Goal: Task Accomplishment & Management: Use online tool/utility

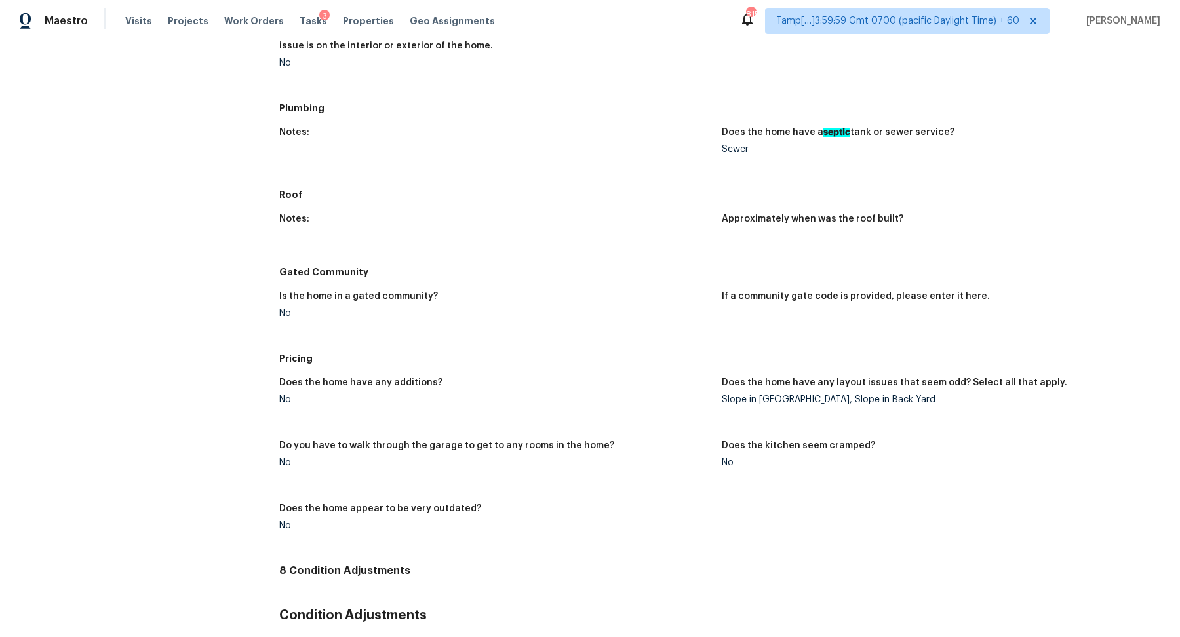
scroll to position [1731, 0]
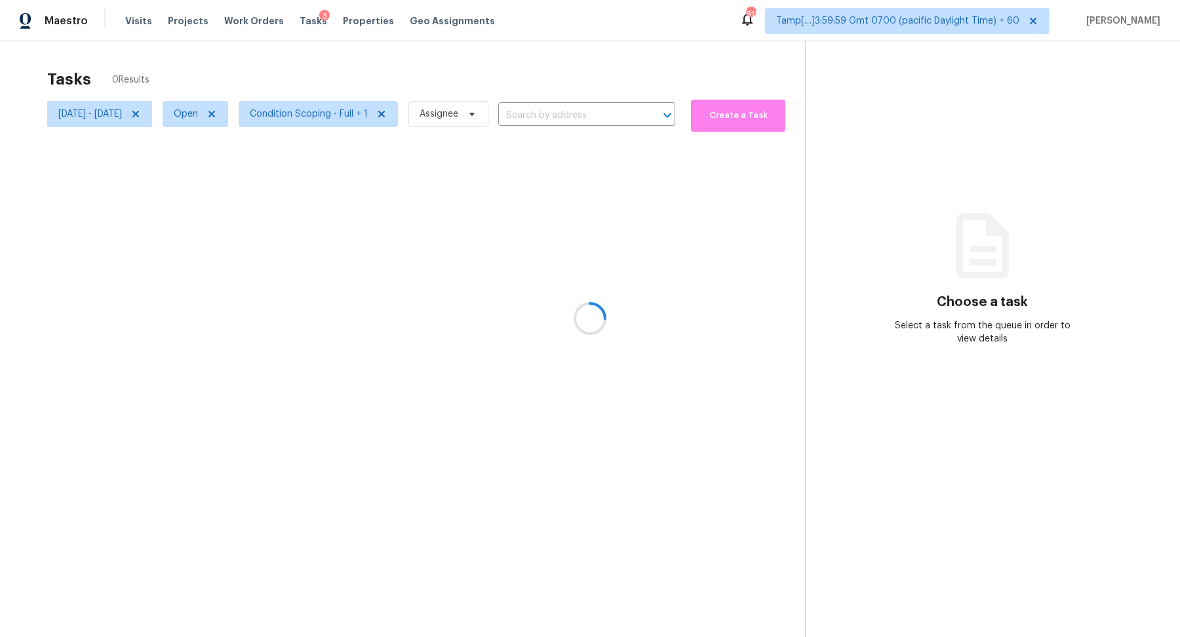
click at [620, 108] on div at bounding box center [590, 318] width 1180 height 637
click at [182, 115] on div at bounding box center [590, 318] width 1180 height 637
click at [141, 115] on icon at bounding box center [135, 114] width 10 height 10
click at [503, 109] on div at bounding box center [590, 318] width 1180 height 637
click at [543, 114] on div at bounding box center [590, 318] width 1180 height 637
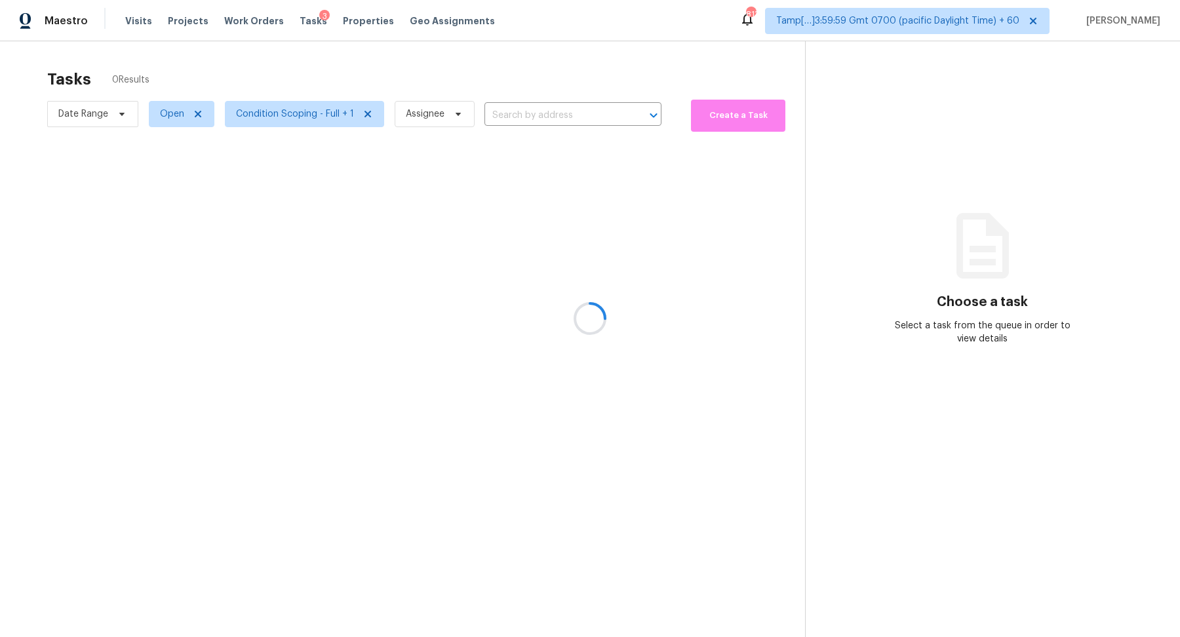
click at [543, 114] on div at bounding box center [590, 318] width 1180 height 637
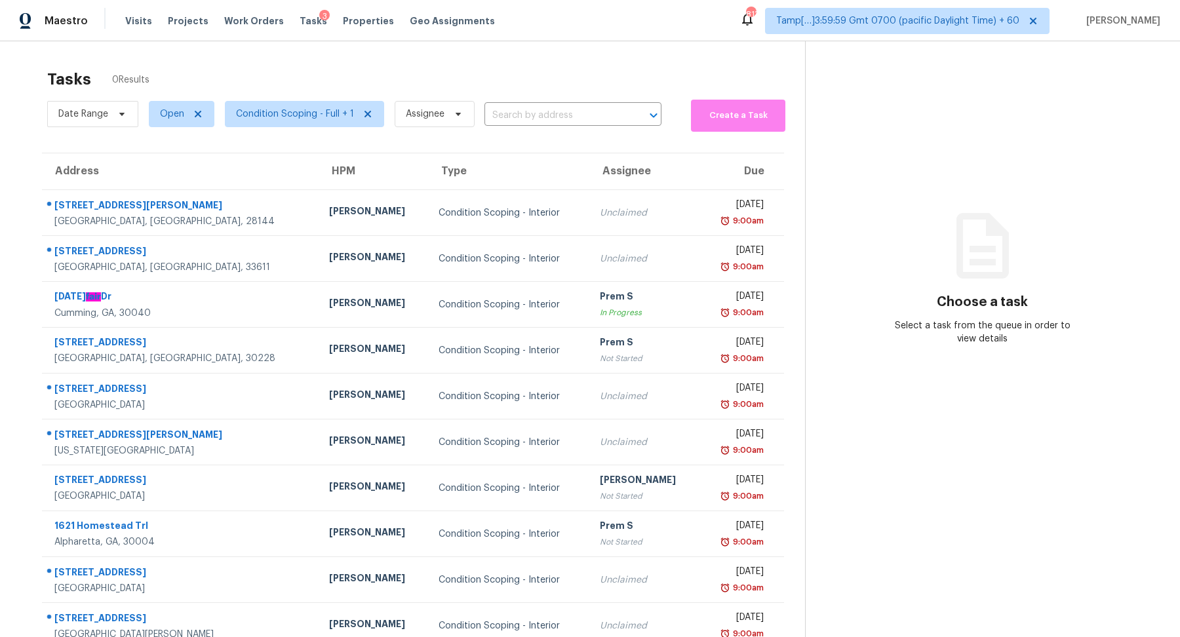
click at [543, 114] on input "text" at bounding box center [554, 116] width 140 height 20
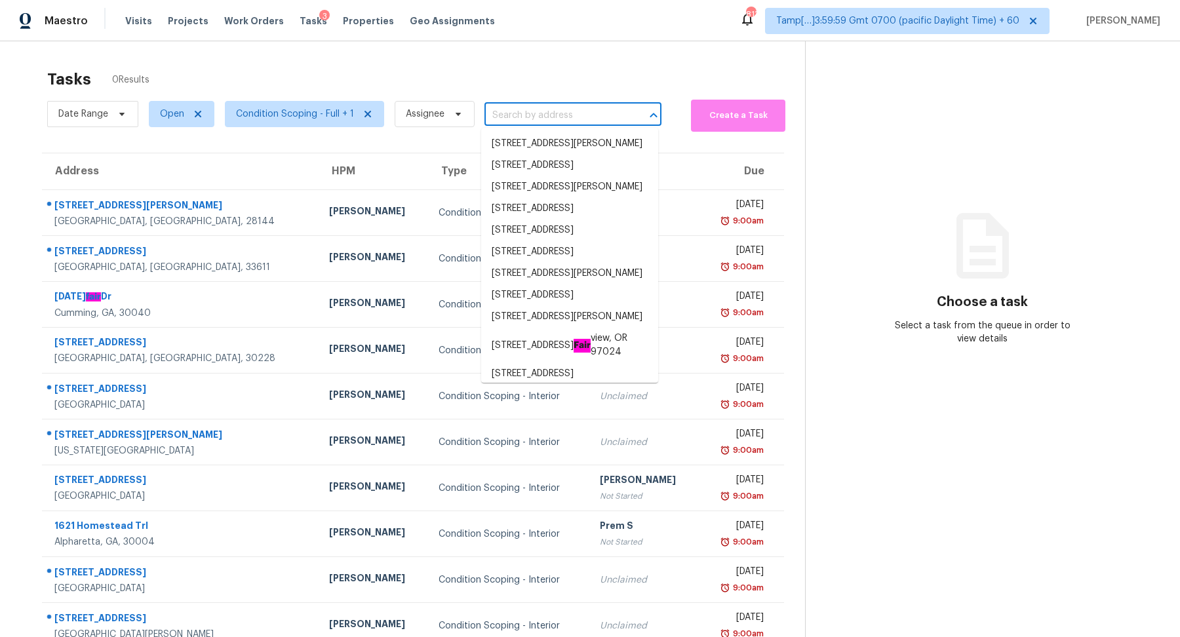
paste input "13049 N Kenosha Bluff Dr, Marana, AZ 85658"
type input "13049 N Kenosha Bluff Dr, Marana, AZ 85658"
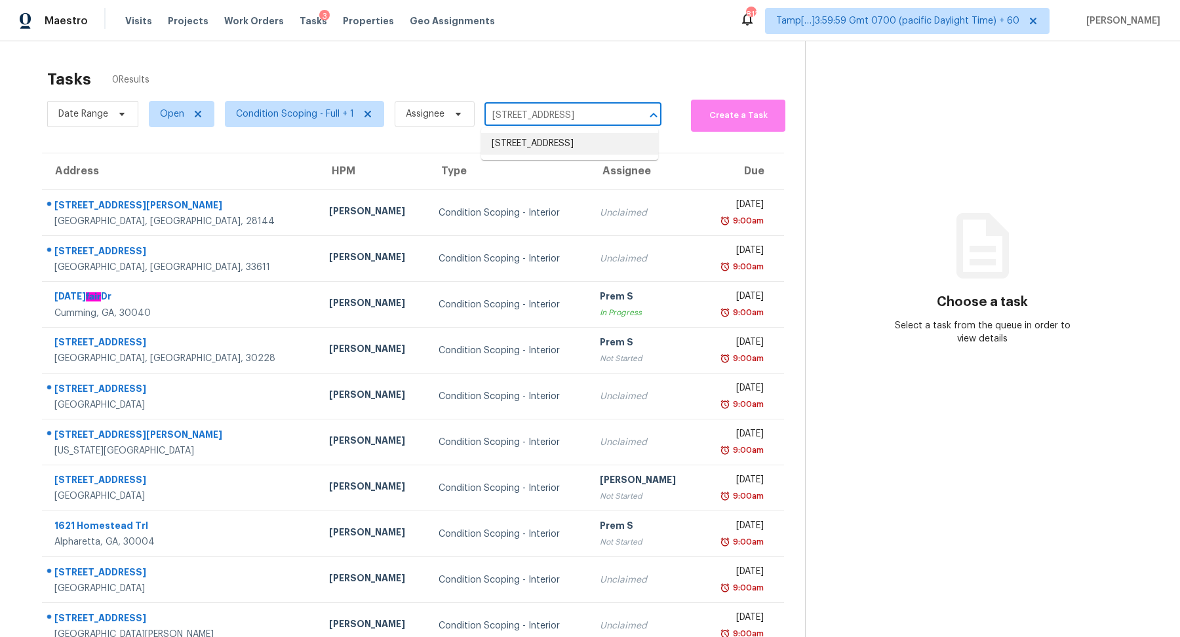
click at [575, 148] on li "13049 N Kenosha Bluff Dr, Marana, AZ 85658" at bounding box center [569, 144] width 177 height 22
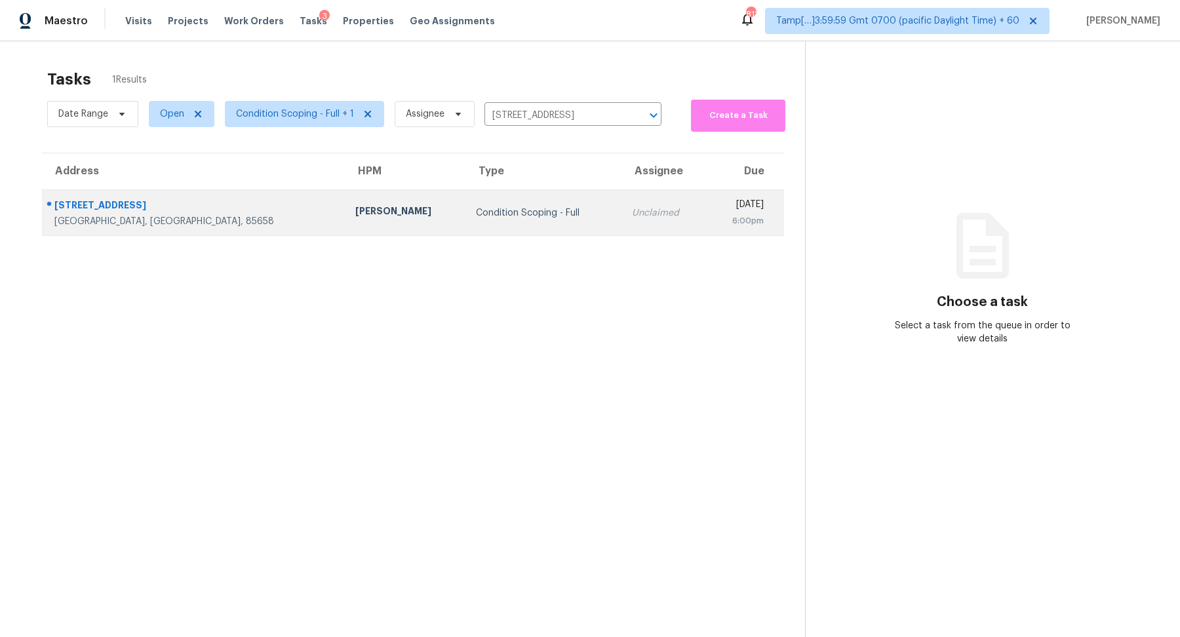
click at [486, 216] on div "Condition Scoping - Full" at bounding box center [543, 212] width 134 height 13
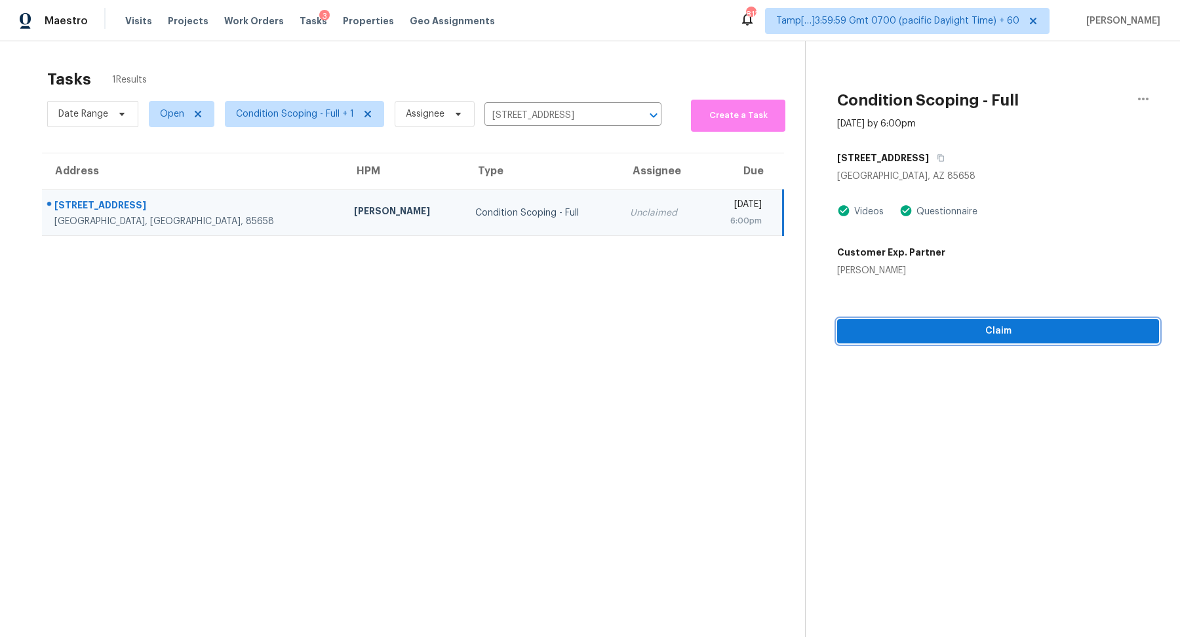
click at [910, 331] on span "Claim" at bounding box center [997, 331] width 301 height 16
